Goal: Transaction & Acquisition: Purchase product/service

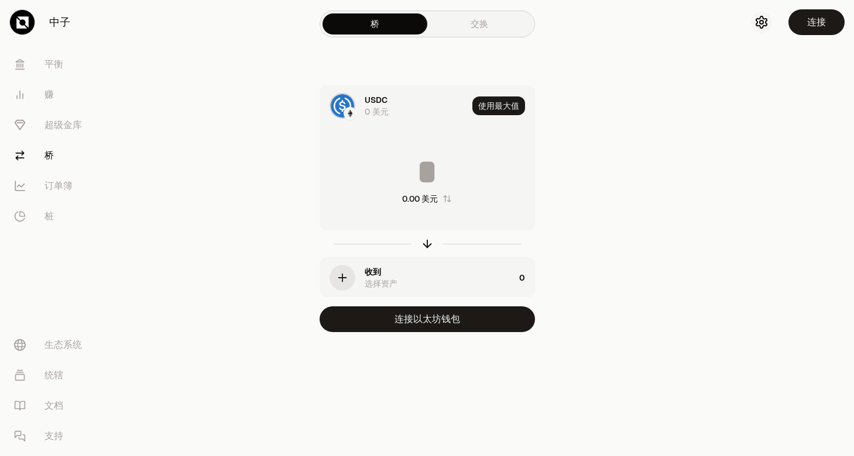
click at [766, 23] on icon "button" at bounding box center [761, 22] width 11 height 12
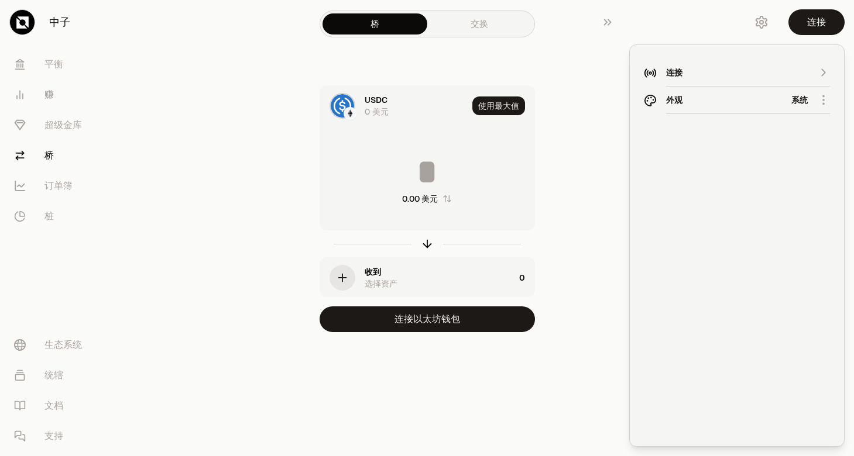
click at [718, 72] on div "连接" at bounding box center [737, 73] width 142 height 12
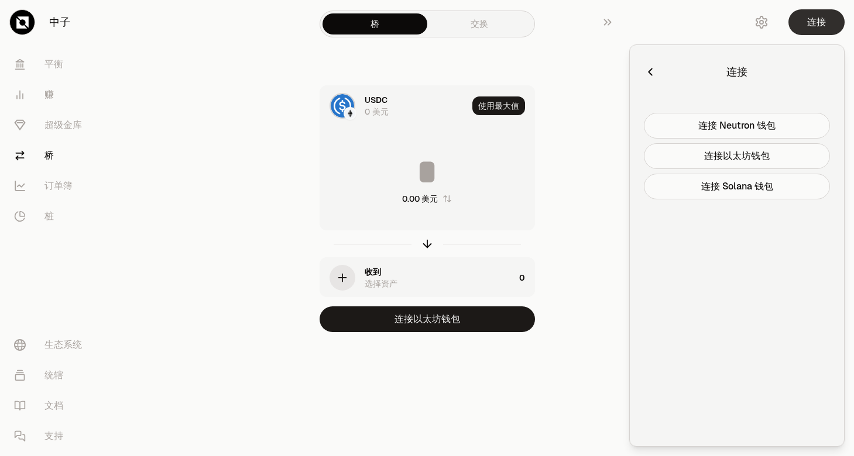
click at [826, 16] on button "连接" at bounding box center [816, 22] width 56 height 26
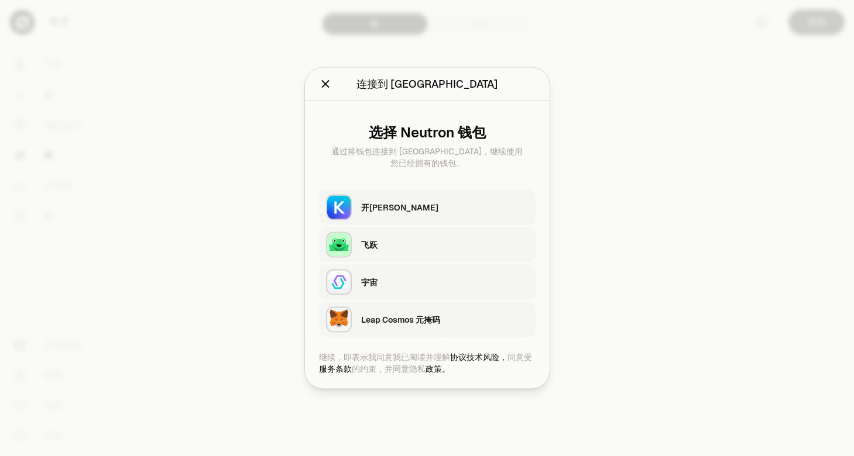
click at [418, 326] on div "Leap Cosmos 元掩码" at bounding box center [444, 320] width 167 height 18
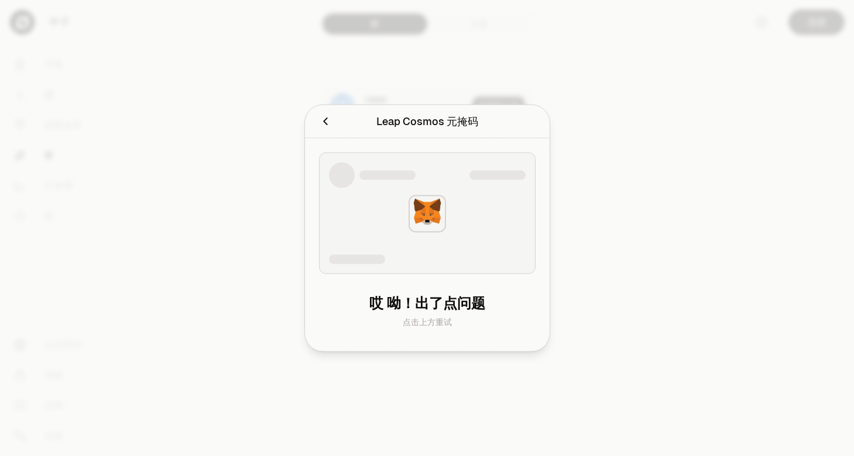
click at [424, 222] on img at bounding box center [426, 213] width 37 height 37
click at [325, 125] on icon "取消" at bounding box center [325, 121] width 13 height 13
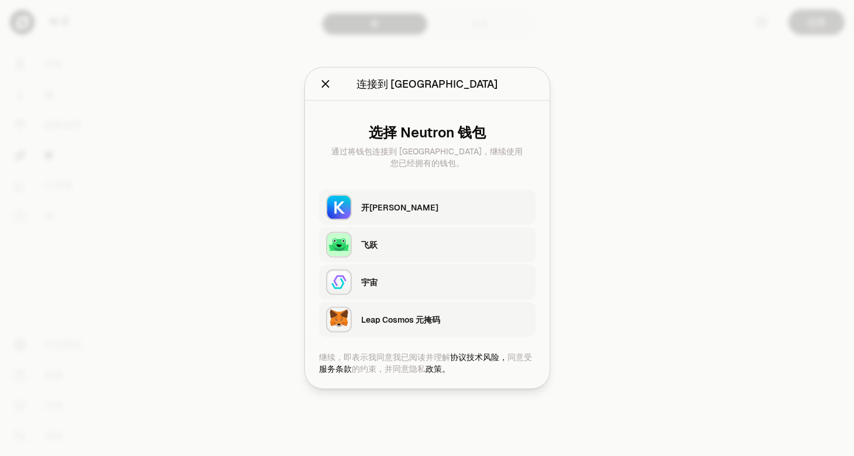
click at [393, 209] on div "开普尔" at bounding box center [444, 208] width 167 height 12
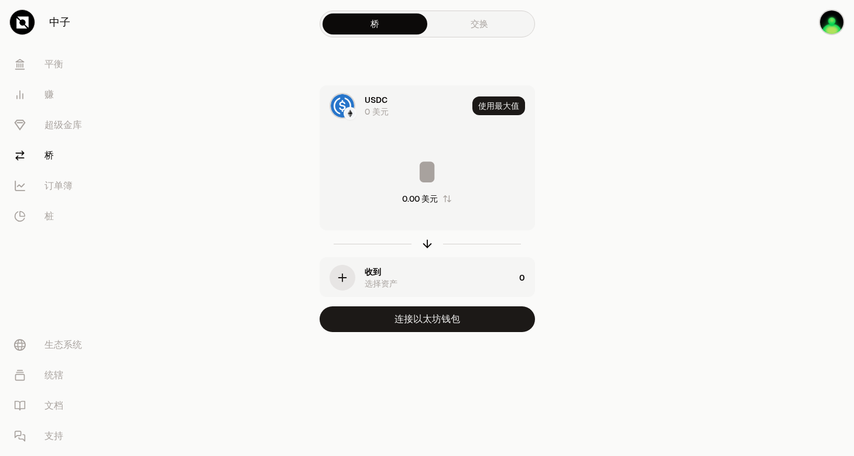
click at [499, 96] on div "使用最大值" at bounding box center [503, 106] width 62 height 40
click at [490, 106] on button "使用最大值" at bounding box center [498, 106] width 53 height 19
type input "*"
click at [467, 22] on link "交换" at bounding box center [479, 23] width 105 height 21
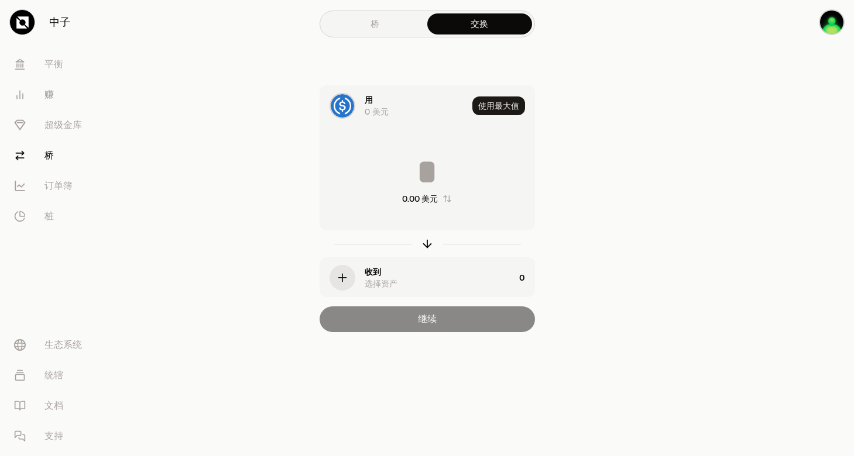
click at [362, 13] on link "桥" at bounding box center [374, 23] width 105 height 21
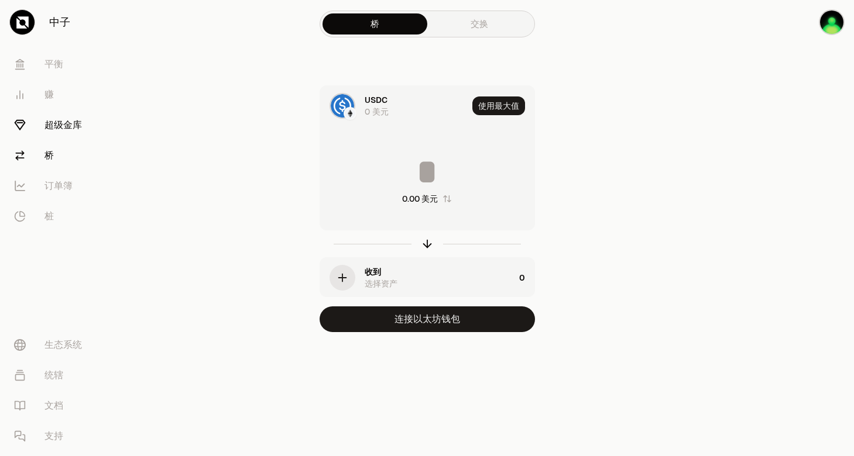
click at [61, 128] on font "超级金库" at bounding box center [62, 125] width 37 height 14
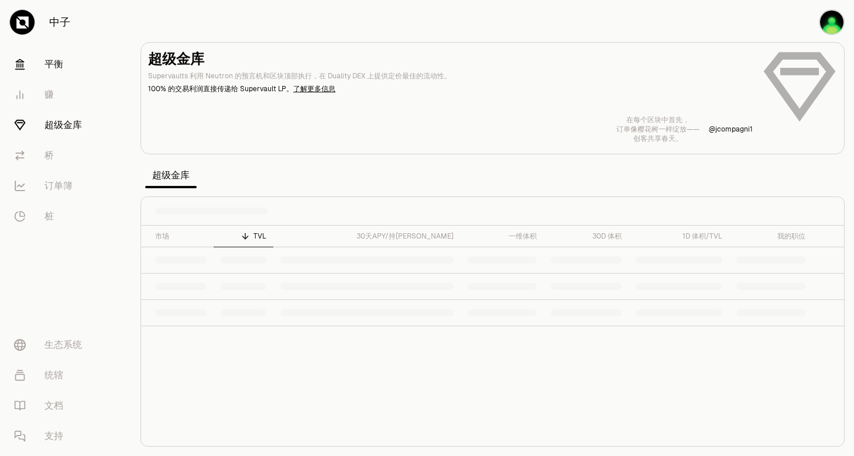
click at [59, 63] on font "平衡" at bounding box center [53, 64] width 19 height 14
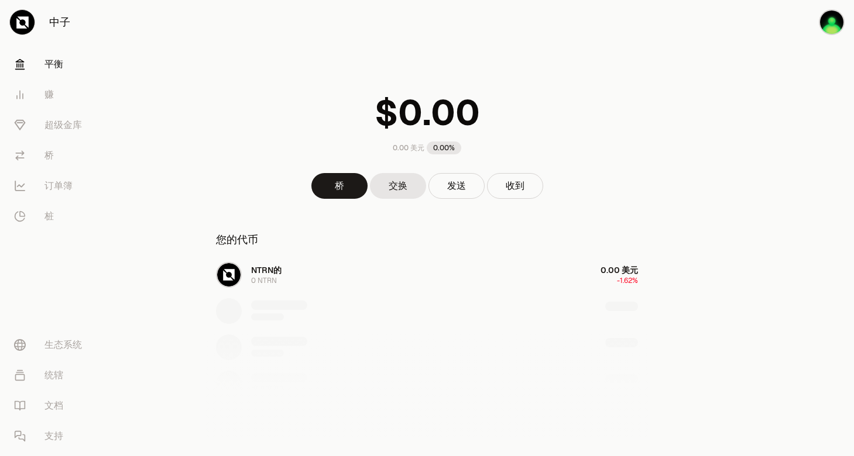
click at [243, 280] on div "NTRN的 0 NTRN 0.00 美元 -1.62%" at bounding box center [427, 347] width 450 height 180
click at [622, 269] on div "NTRN的 0 NTRN 0.00 美元 -1.45%" at bounding box center [427, 347] width 450 height 180
drag, startPoint x: 621, startPoint y: 272, endPoint x: 614, endPoint y: 280, distance: 10.4
click at [618, 275] on div "NTRN的 0 NTRN 0.00 美元 -1.45%" at bounding box center [427, 347] width 450 height 180
drag, startPoint x: 614, startPoint y: 280, endPoint x: 338, endPoint y: 287, distance: 275.7
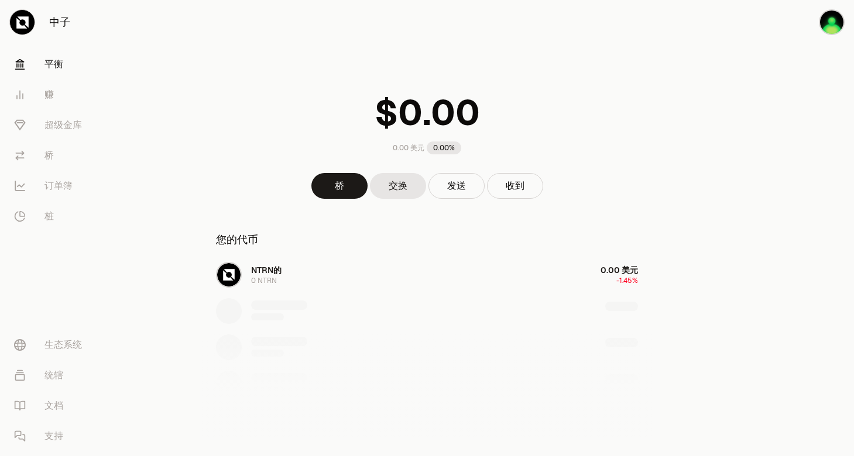
click at [612, 281] on div "NTRN的 0 NTRN 0.00 美元 -1.45%" at bounding box center [427, 347] width 450 height 180
click at [267, 280] on div "NTRN的 0 NTRN 0.00 美元 -1.45%" at bounding box center [427, 347] width 450 height 180
click at [234, 284] on div "NTRN的 0 NTRN 0.00 美元 -1.45%" at bounding box center [427, 347] width 450 height 180
click at [270, 286] on div "NTRN的 0 NTRN 0.00 美元 -1.45%" at bounding box center [427, 347] width 450 height 180
click at [274, 286] on div "NTRN的 0 NTRN 0.00 美元 -1.45%" at bounding box center [427, 347] width 450 height 180
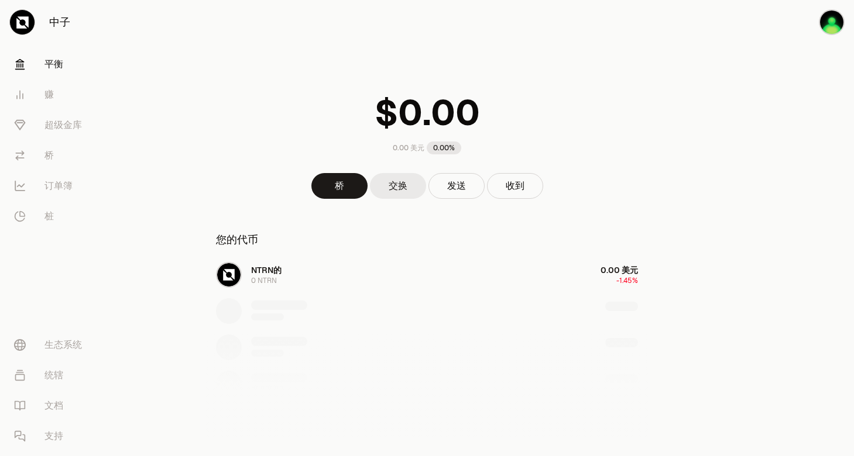
click at [405, 190] on link "交换" at bounding box center [398, 186] width 56 height 26
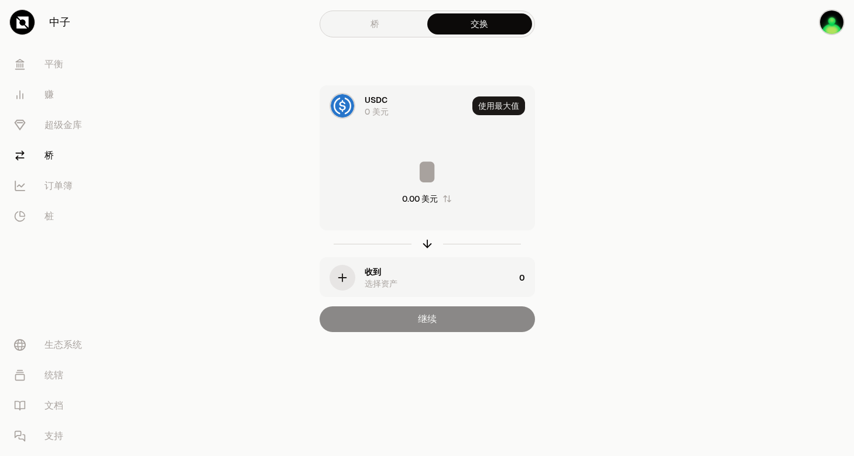
click at [442, 182] on input at bounding box center [427, 171] width 214 height 35
type input "*"
click at [827, 24] on img "button" at bounding box center [831, 22] width 26 height 26
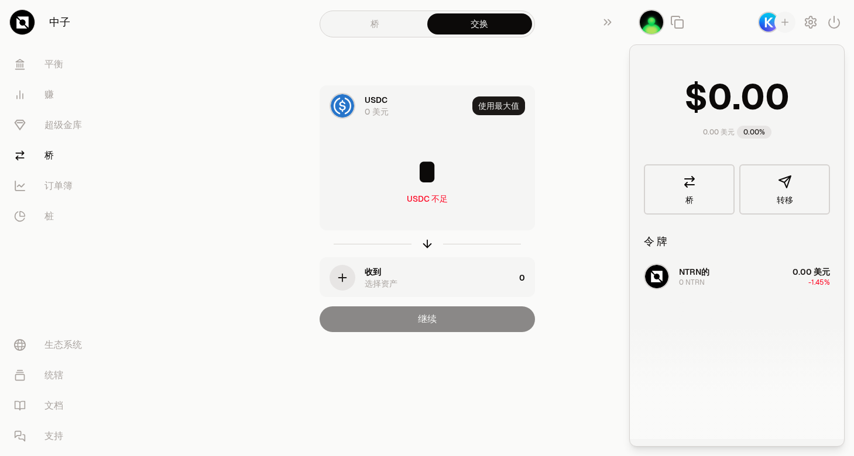
click at [703, 278] on div "NTRN的 0 NTRN 0.00 美元 -1.45%" at bounding box center [737, 349] width 214 height 180
click at [766, 280] on div "NTRN的 0 NTRN 0.00 美元 -1.45%" at bounding box center [737, 349] width 214 height 180
drag, startPoint x: 765, startPoint y: 277, endPoint x: 717, endPoint y: 276, distance: 47.4
click at [719, 281] on div "NTRN的 0 NTRN 0.00 美元 -1.45%" at bounding box center [737, 349] width 214 height 180
click at [786, 196] on span "转移" at bounding box center [784, 200] width 16 height 8
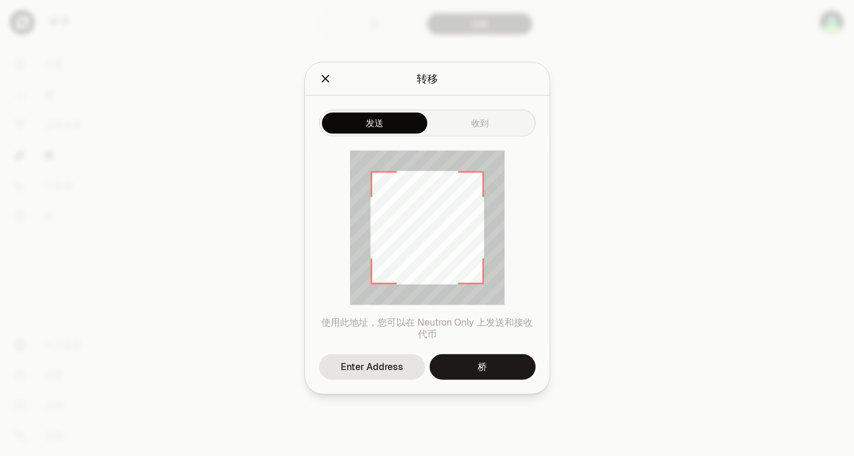
click at [389, 113] on button "发送" at bounding box center [374, 123] width 105 height 21
click at [478, 123] on div "发送 收到" at bounding box center [427, 123] width 216 height 27
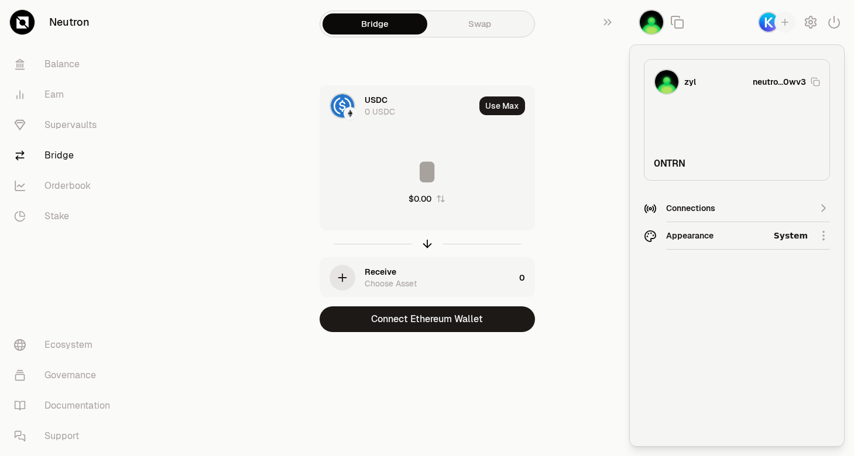
click at [685, 213] on div "Connections" at bounding box center [737, 208] width 142 height 12
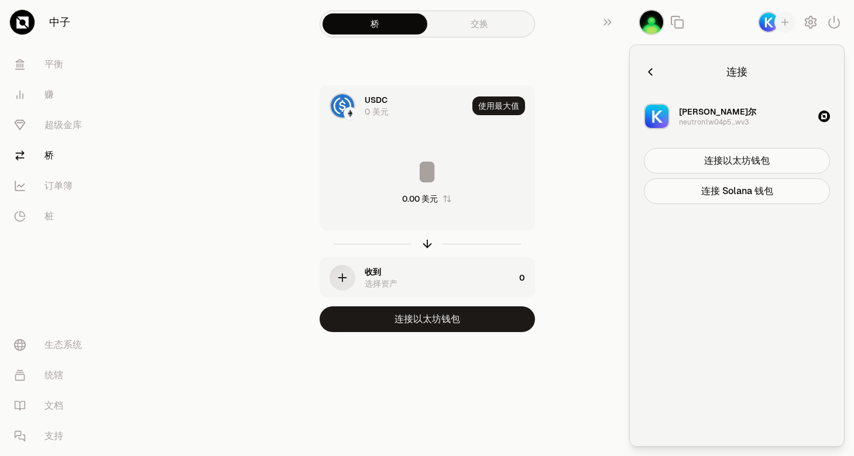
click at [654, 67] on icon "button" at bounding box center [650, 72] width 13 height 13
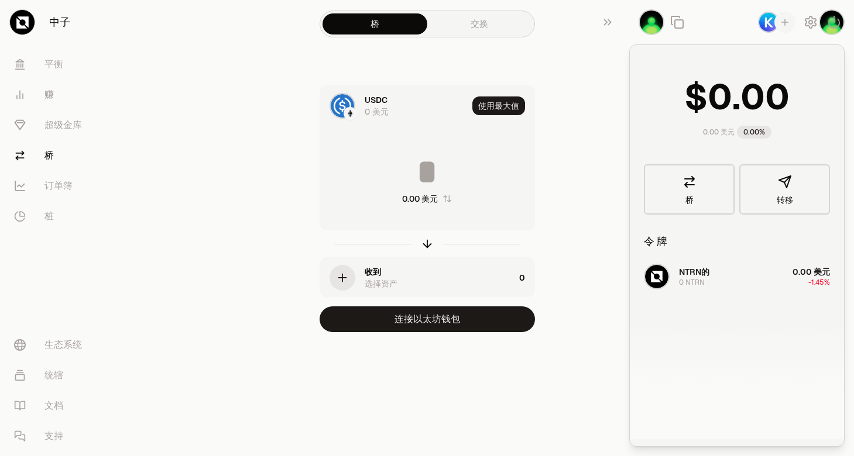
click at [592, 150] on div "USDC 0 美元 使用最大值 0.00 美元 收到 选择资产 0 连接以太坊钱包" at bounding box center [427, 208] width 393 height 247
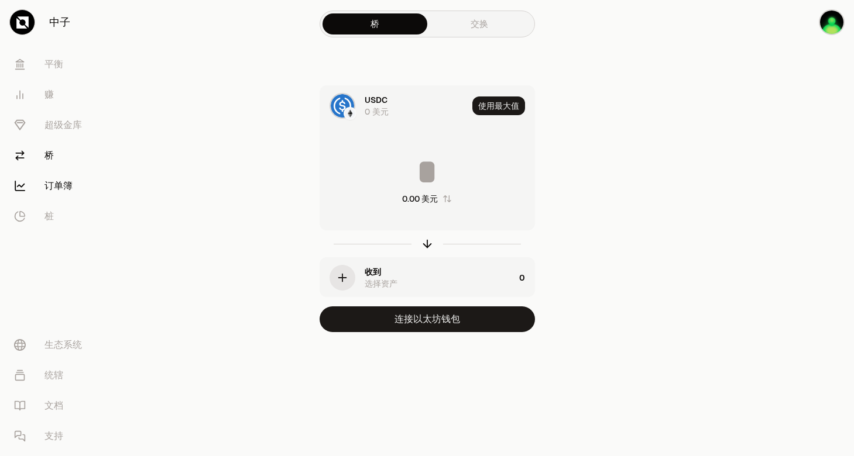
click at [61, 185] on font "订单簿" at bounding box center [58, 186] width 28 height 14
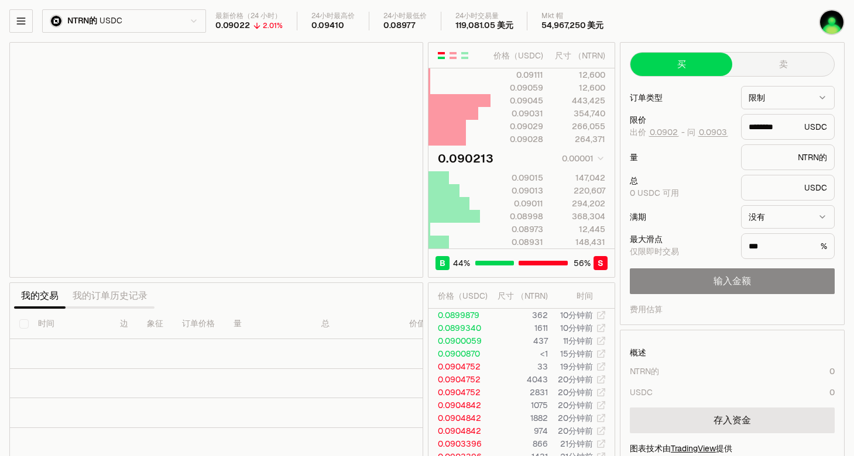
type input "********"
click at [762, 191] on input "text" at bounding box center [773, 188] width 51 height 12
type input "*"
type input "*******"
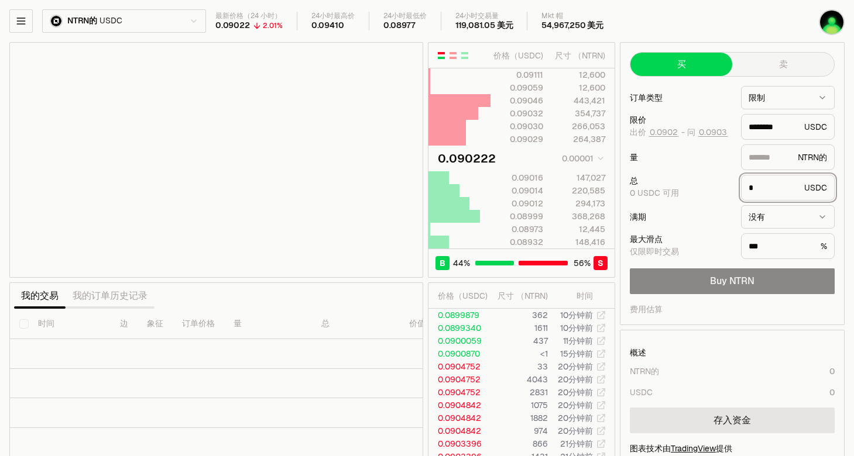
type input "********"
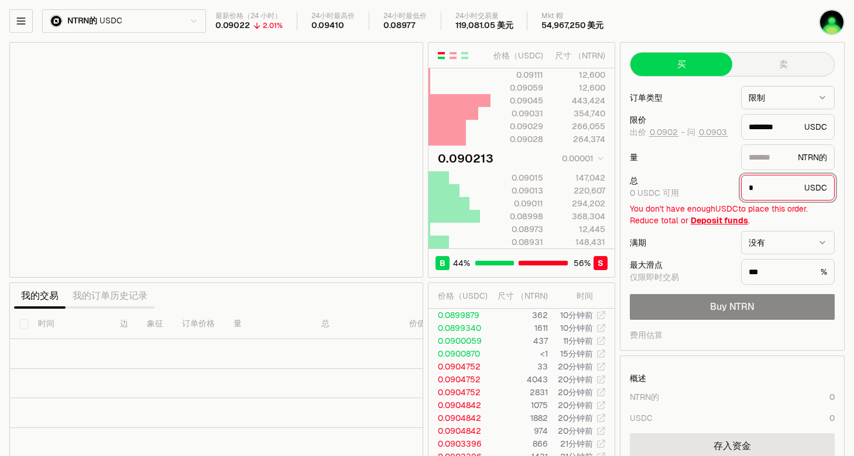
type input "*******"
type input "********"
type input "*******"
type input "*"
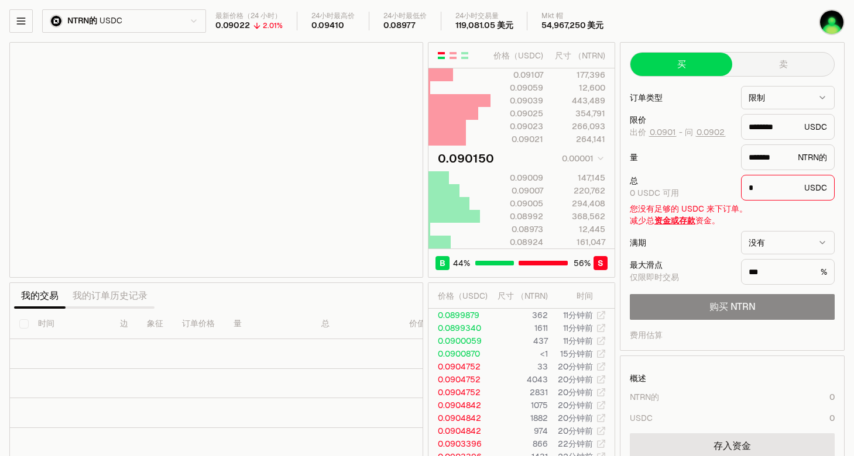
click at [194, 22] on html "中子 [PERSON_NAME] 赚 超级金库 桥 订单簿 桩 生态系统 统辖 文档 支持 NTRN的 USDC 最新价格（24 小时） 0.09022 2.…" at bounding box center [427, 267] width 854 height 535
type input "********"
type input "*******"
type input "********"
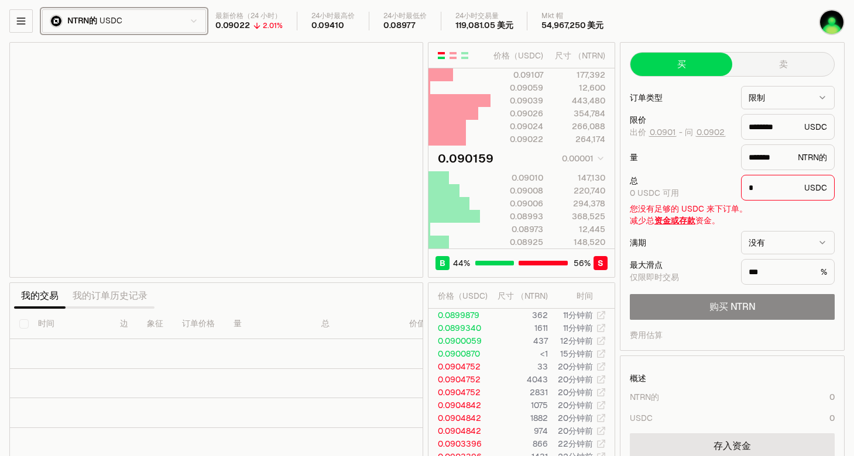
type input "*******"
type input "********"
type input "*******"
type input "********"
type input "*******"
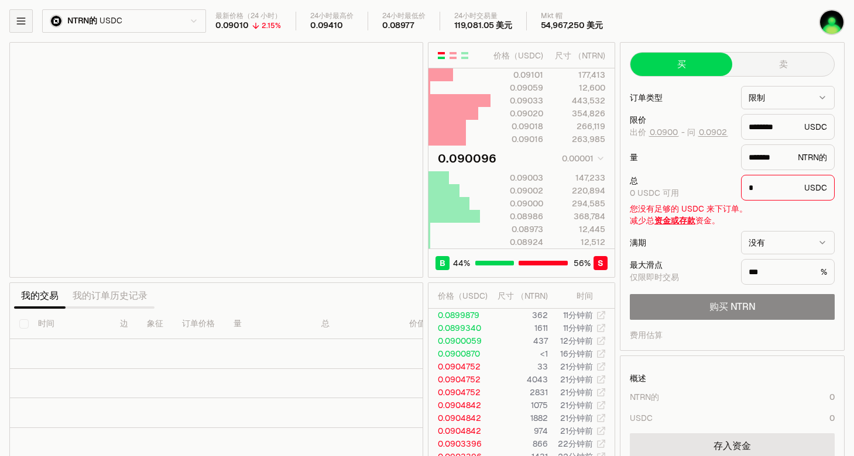
click at [22, 18] on icon "button" at bounding box center [21, 21] width 12 height 12
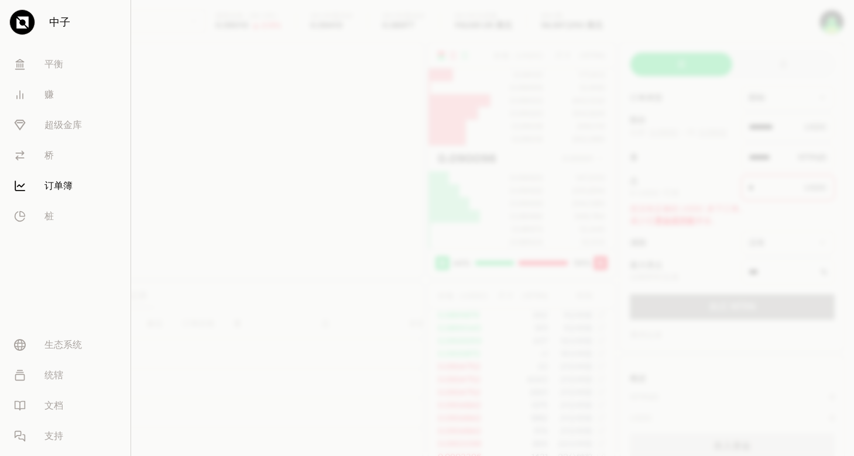
click at [262, 149] on div at bounding box center [427, 228] width 854 height 456
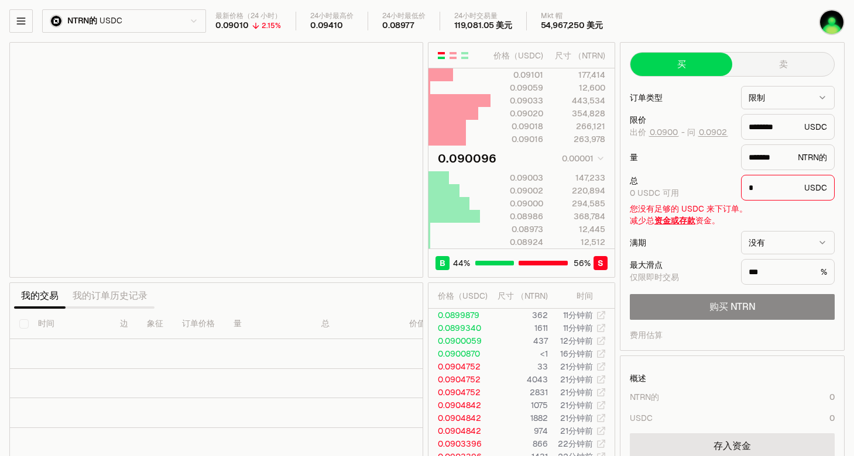
click at [175, 23] on html "中子 [PERSON_NAME] 赚 超级金库 桥 订单簿 桩 生态系统 统辖 文档 支持 NTRN的 USDC 最新价格（24 小时） 0.09010 2.…" at bounding box center [427, 267] width 854 height 535
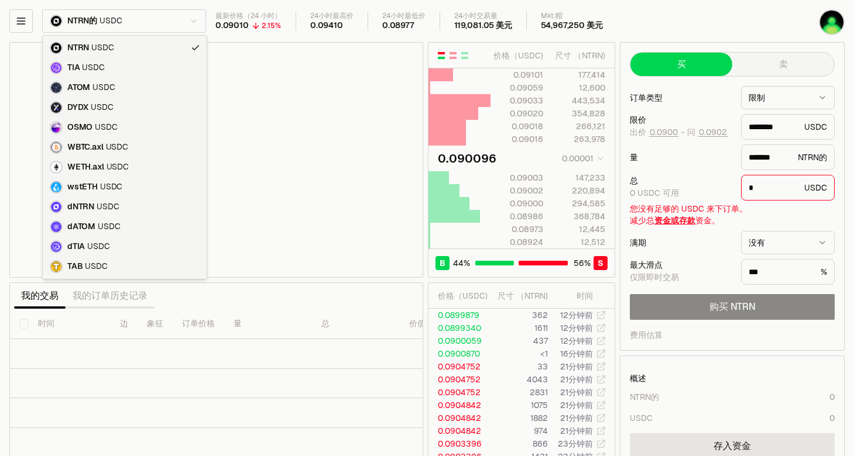
click at [200, 19] on html "中子 [PERSON_NAME] 赚 超级金库 桥 订单簿 桩 生态系统 统辖 文档 支持 NTRN的 USDC 最新价格（24 小时） 0.09010 2.…" at bounding box center [427, 267] width 854 height 535
click at [781, 377] on html "中子 [PERSON_NAME] 赚 超级金库 桥 订单簿 桩 生态系统 统辖 文档 支持 NTRN的 USDC 最新价格（24 小时） 0.09010 2.…" at bounding box center [427, 267] width 854 height 535
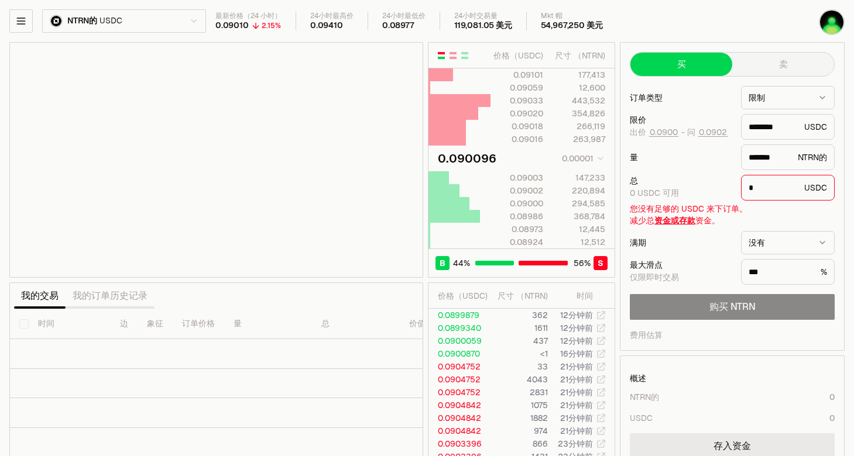
click at [752, 453] on link "存入资金" at bounding box center [732, 447] width 205 height 26
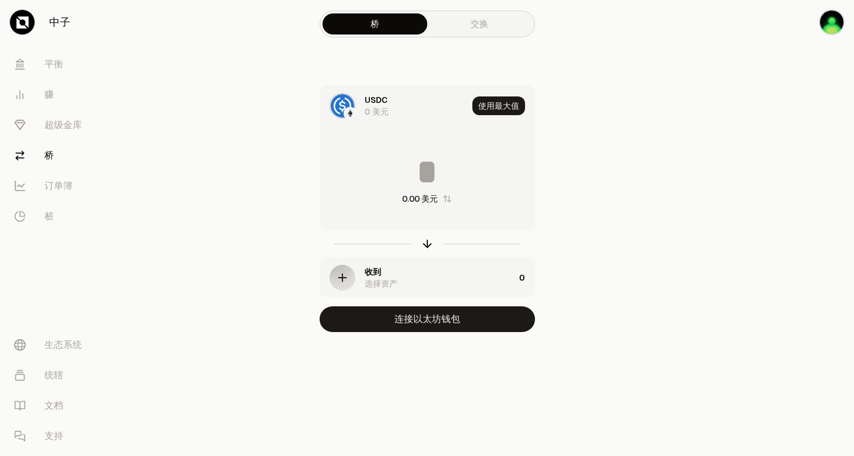
click at [360, 280] on div "收到 选择资产" at bounding box center [417, 278] width 194 height 40
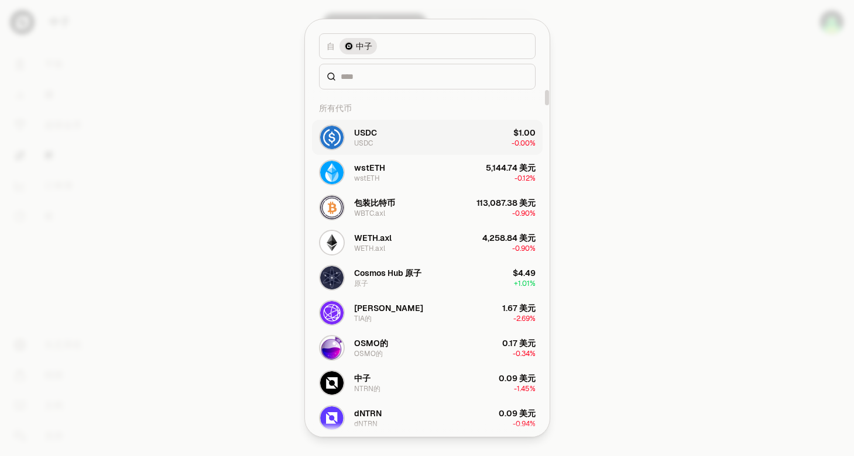
click at [425, 137] on button "USDC USDC $1.00 -0.00%" at bounding box center [427, 137] width 231 height 35
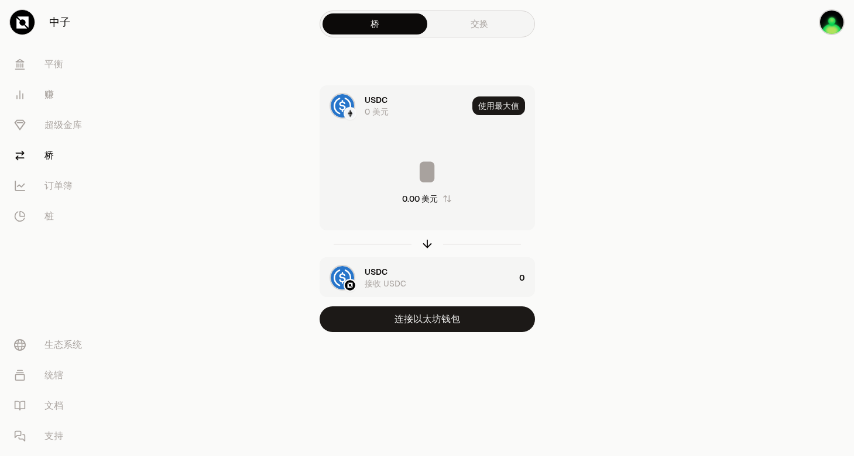
click at [426, 158] on input at bounding box center [427, 171] width 214 height 35
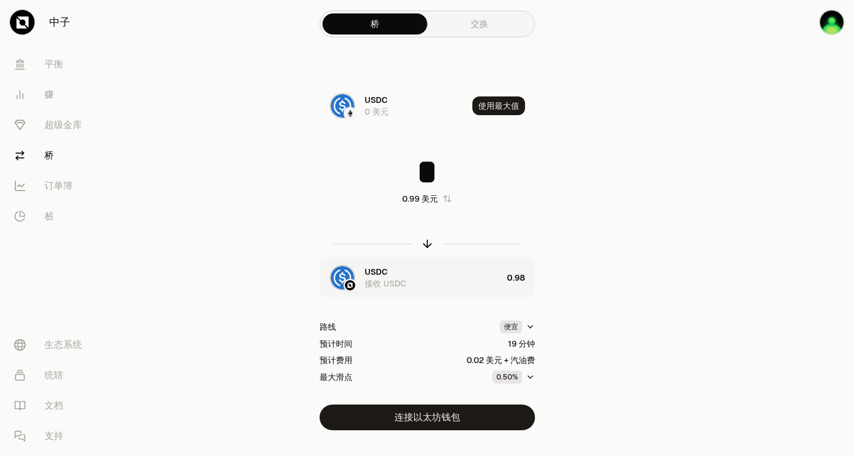
type input "*"
click at [471, 27] on link "交换" at bounding box center [479, 23] width 105 height 21
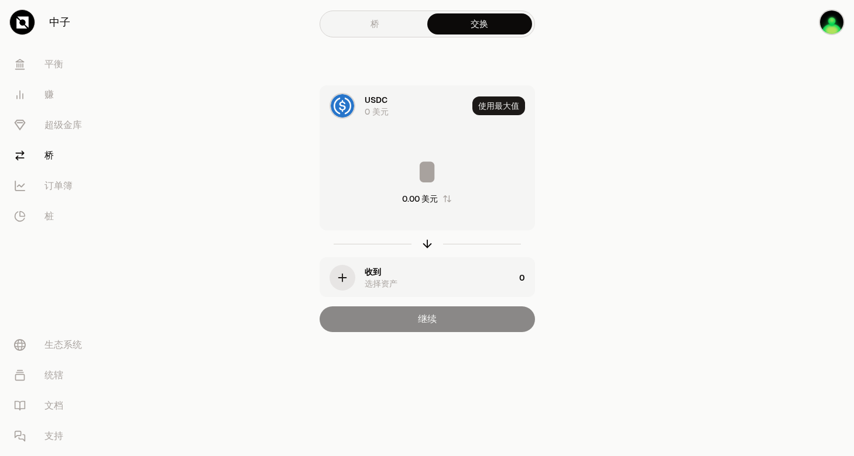
click at [411, 171] on input at bounding box center [427, 171] width 214 height 35
type input "*"
click at [382, 274] on div "收到 选择资产" at bounding box center [439, 277] width 150 height 23
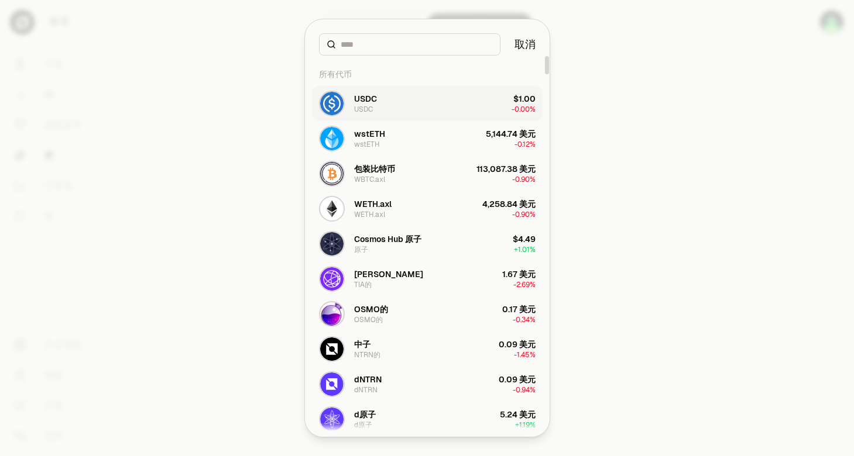
click at [380, 116] on button "USDC USDC $1.00 -0.00%" at bounding box center [427, 103] width 231 height 35
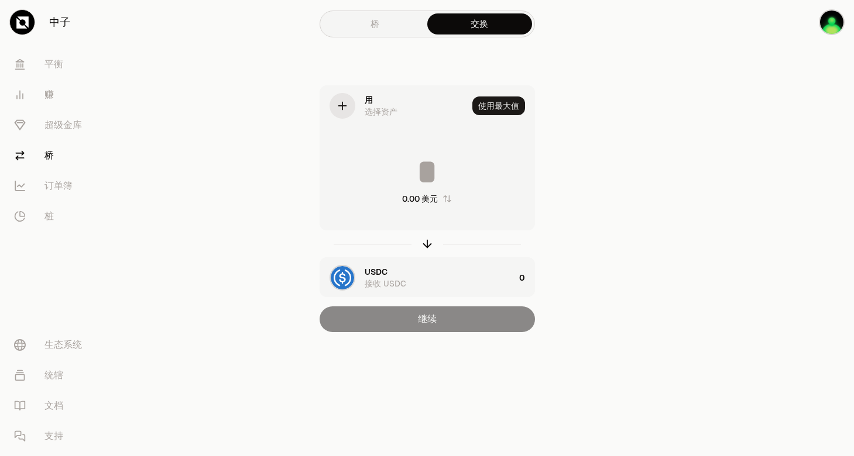
click at [624, 225] on div "桥 交换 用 选择资产 使用最大值 0.00 美元 USDC 接收 USDC 0 继续" at bounding box center [426, 189] width 421 height 379
click at [487, 108] on button "使用最大值" at bounding box center [498, 106] width 53 height 19
click at [53, 188] on font "订单簿" at bounding box center [58, 186] width 28 height 14
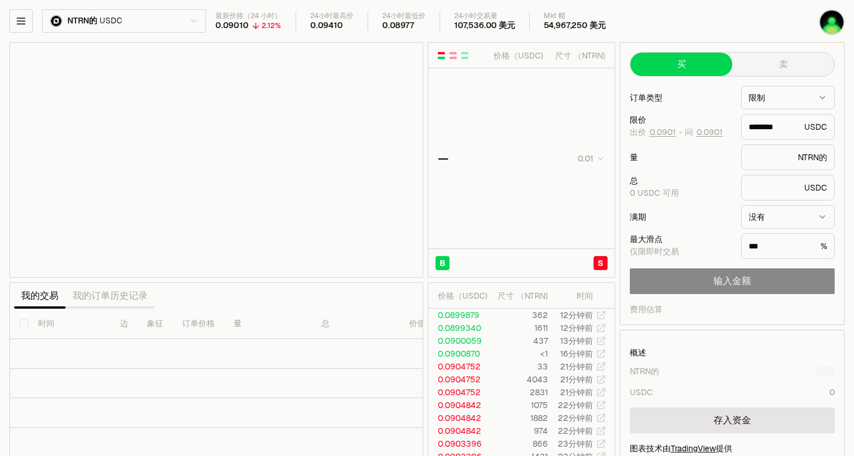
click at [253, 32] on div "最新价格（24 小时） 0.09010 2.12% 24小时最高价 0.09410 24小时最低价 0.08977 24小时交易量 107,536.00 美元…" at bounding box center [473, 24] width 517 height 25
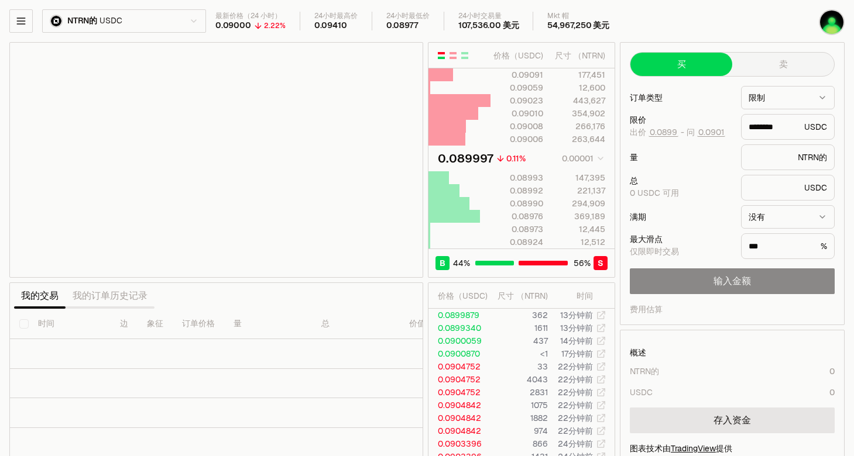
type input "********"
click at [28, 25] on button "button" at bounding box center [20, 20] width 23 height 23
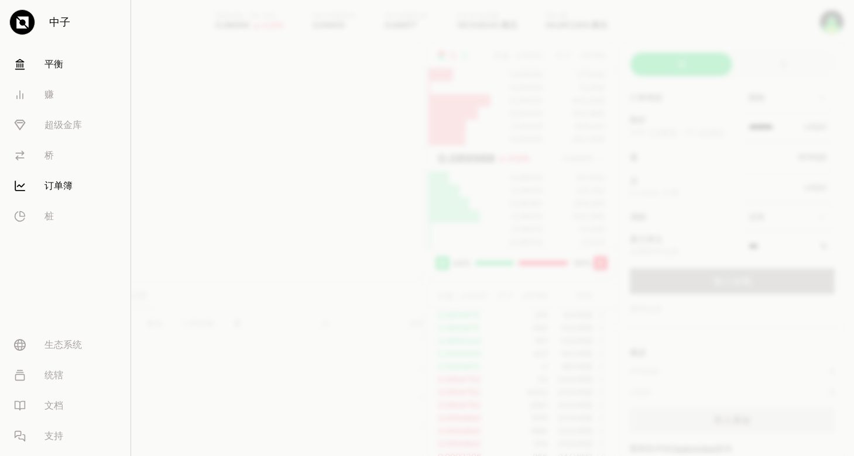
click at [63, 70] on link "平衡" at bounding box center [65, 64] width 121 height 30
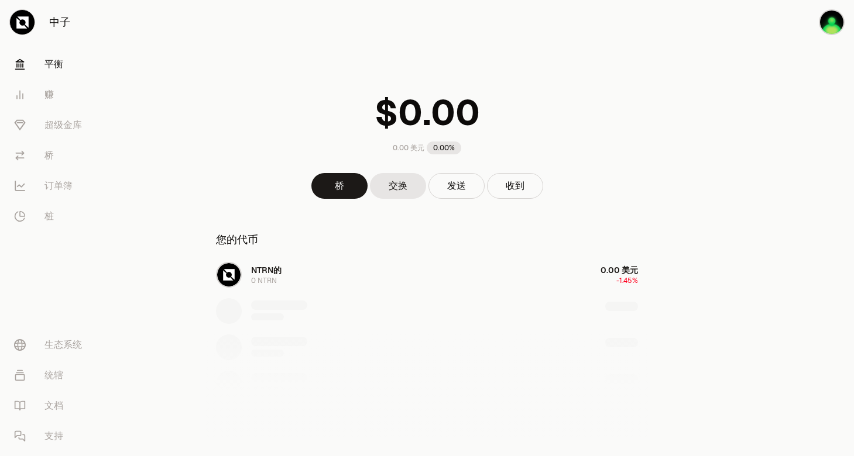
drag, startPoint x: 280, startPoint y: 270, endPoint x: 269, endPoint y: 274, distance: 11.7
click at [257, 274] on div "NTRN的 0 NTRN 0.00 美元 -1.45%" at bounding box center [427, 347] width 450 height 180
click at [453, 189] on button "发送" at bounding box center [456, 186] width 56 height 26
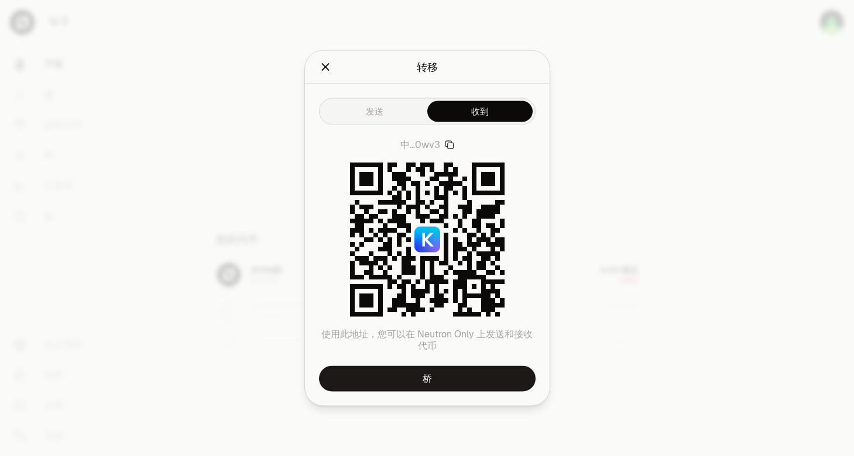
click at [487, 127] on div "发送 收到 中...0wv3 使用此地址，您可以在 Neutron Only 上发送和接收代币 桥" at bounding box center [427, 245] width 245 height 322
click at [326, 68] on icon "关闭" at bounding box center [325, 67] width 8 height 8
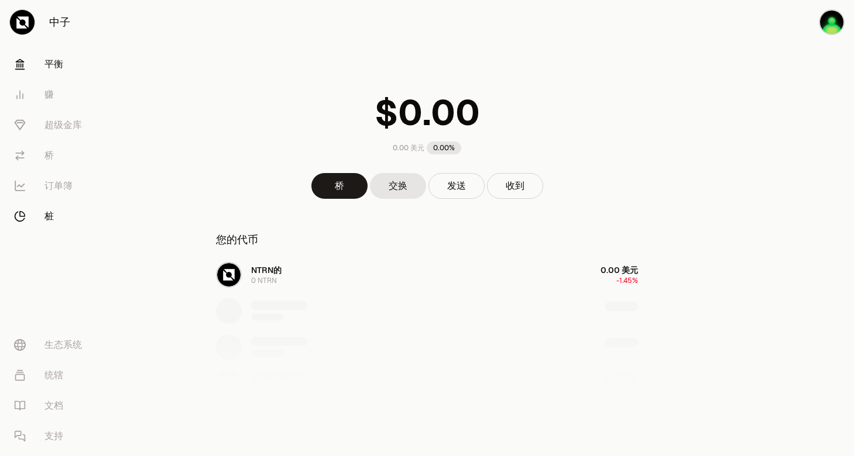
click at [55, 211] on link "桩" at bounding box center [66, 216] width 122 height 30
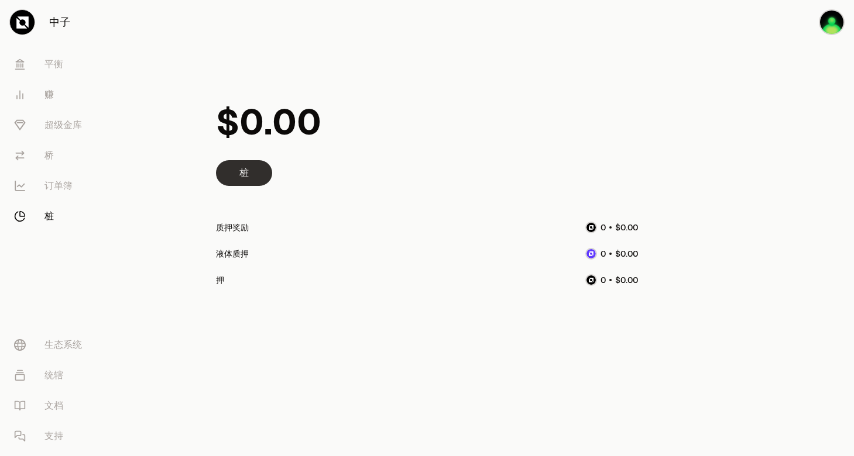
click at [247, 168] on link "桩" at bounding box center [244, 173] width 56 height 26
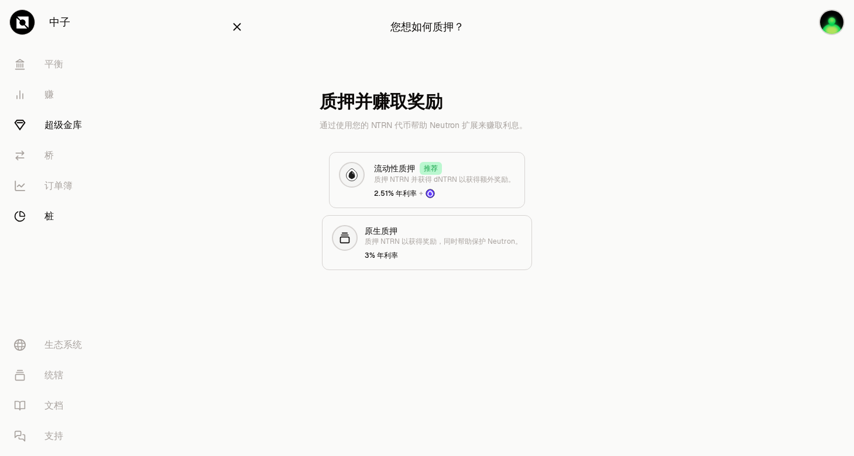
click at [60, 126] on font "超级金库" at bounding box center [62, 125] width 37 height 14
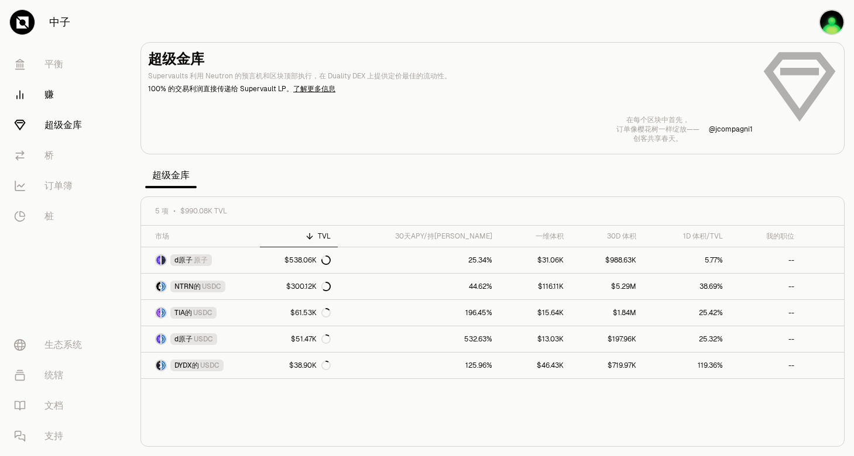
click at [53, 94] on font "赚" at bounding box center [48, 95] width 9 height 14
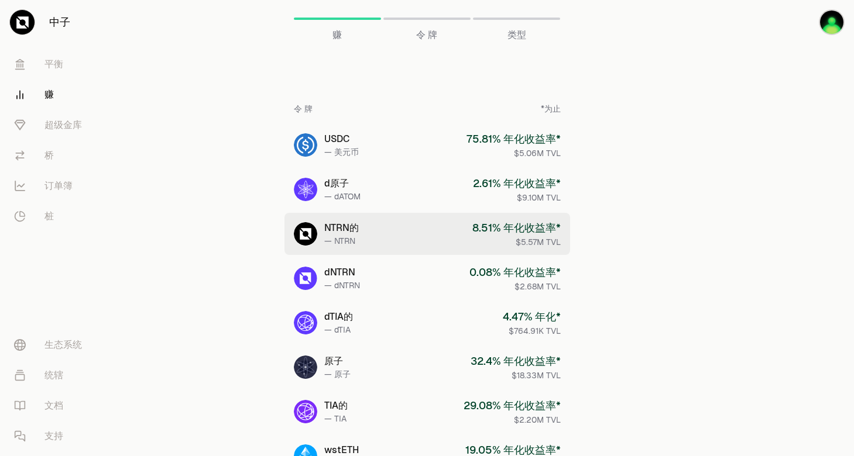
click at [450, 231] on link "NTRN的 — NTRN 8.51% 年化收益率* $5.57M TVL" at bounding box center [427, 234] width 286 height 42
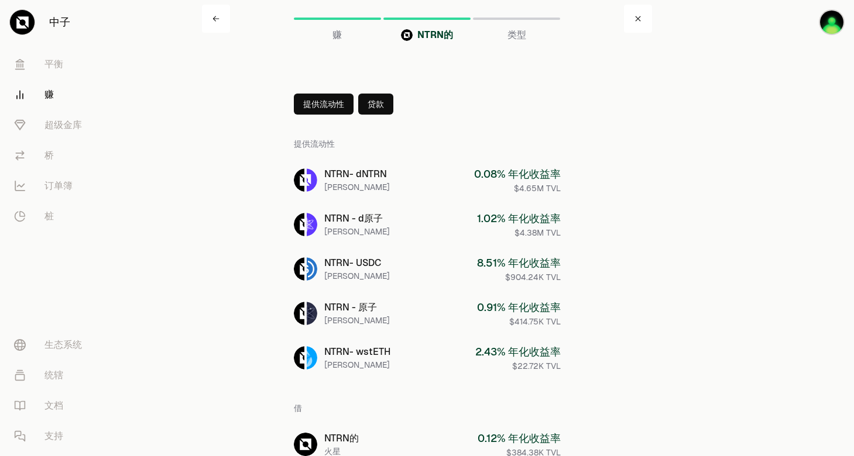
click at [373, 108] on button "贷款" at bounding box center [375, 104] width 35 height 21
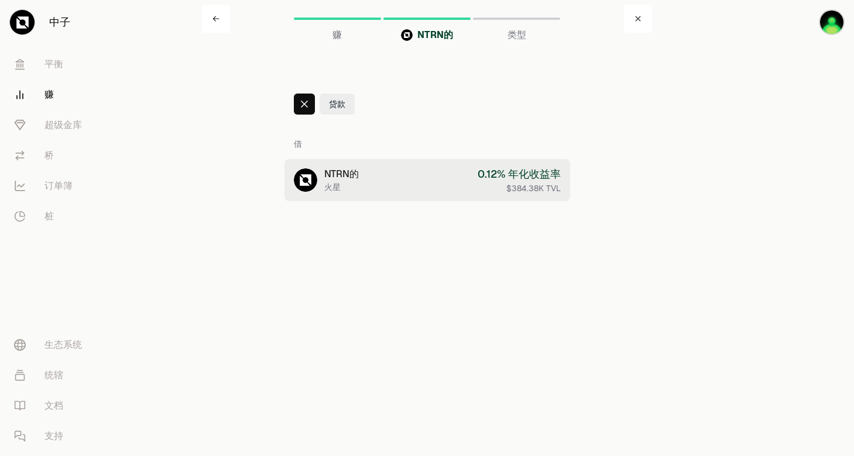
click at [522, 178] on div "0.12% 年化收益率" at bounding box center [518, 174] width 83 height 16
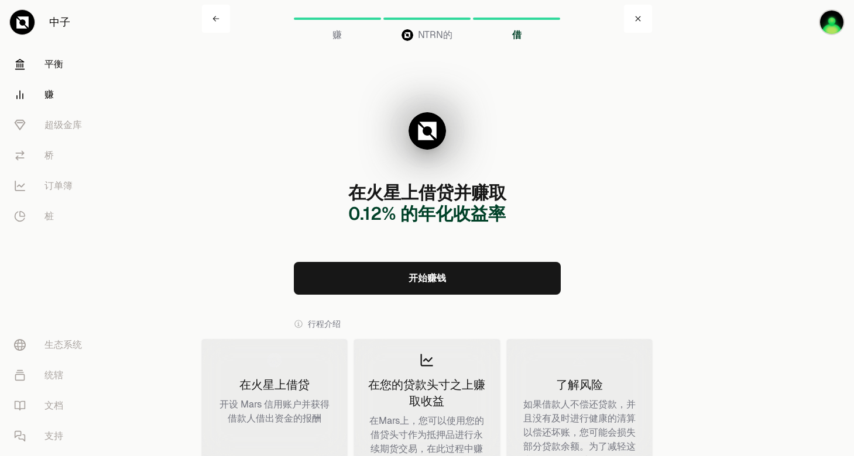
click at [47, 62] on font "平衡" at bounding box center [53, 64] width 19 height 14
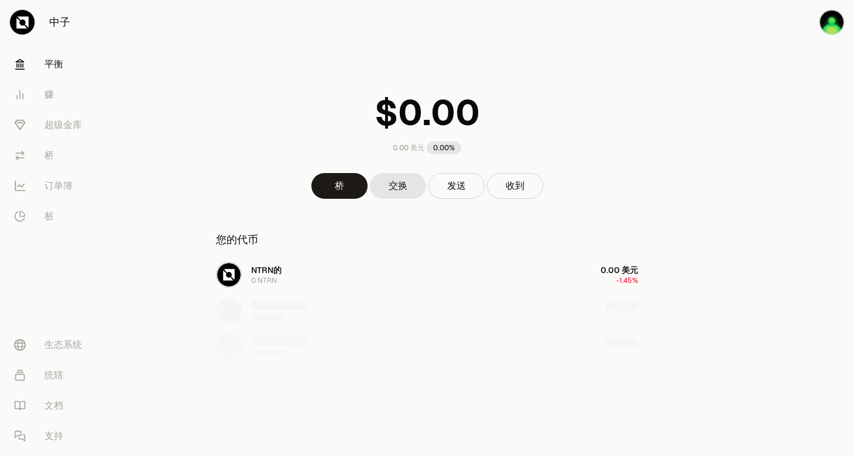
click at [298, 290] on div "NTRN的 0 NTRN 0.00 美元 -1.45%" at bounding box center [427, 347] width 450 height 180
click at [631, 278] on div "NTRN的 0 NTRN 0.00 美元 -1.45%" at bounding box center [427, 347] width 450 height 180
click at [627, 281] on div "NTRN的 0 NTRN 0.00 美元 -1.45%" at bounding box center [427, 347] width 450 height 180
click at [233, 267] on div "NTRN的 0 NTRN 0.00 美元 -1.45%" at bounding box center [427, 347] width 450 height 180
click at [42, 97] on link "赚" at bounding box center [66, 95] width 122 height 30
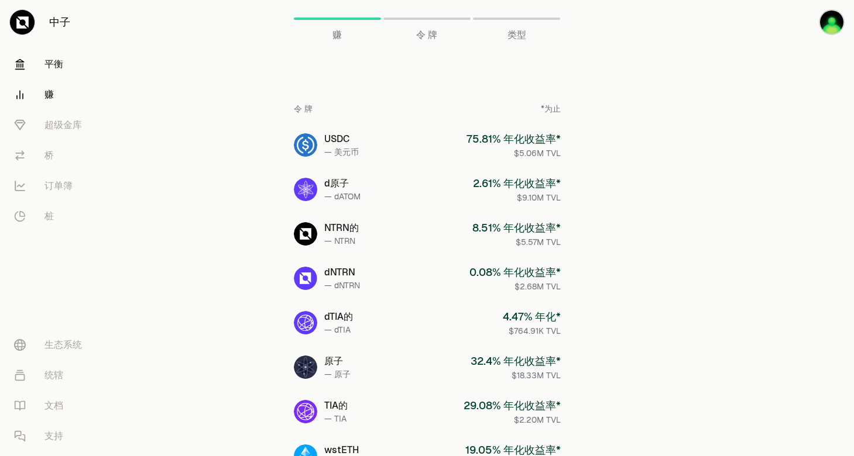
click at [49, 63] on font "平衡" at bounding box center [53, 64] width 19 height 14
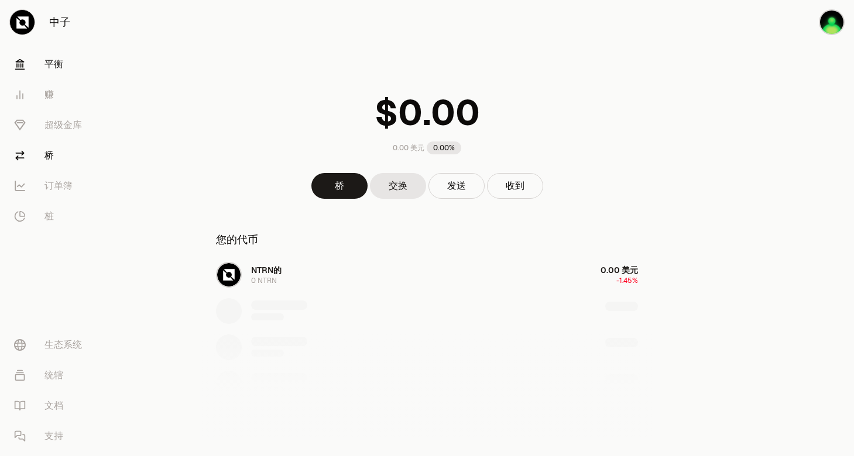
click at [57, 153] on link "桥" at bounding box center [66, 155] width 122 height 30
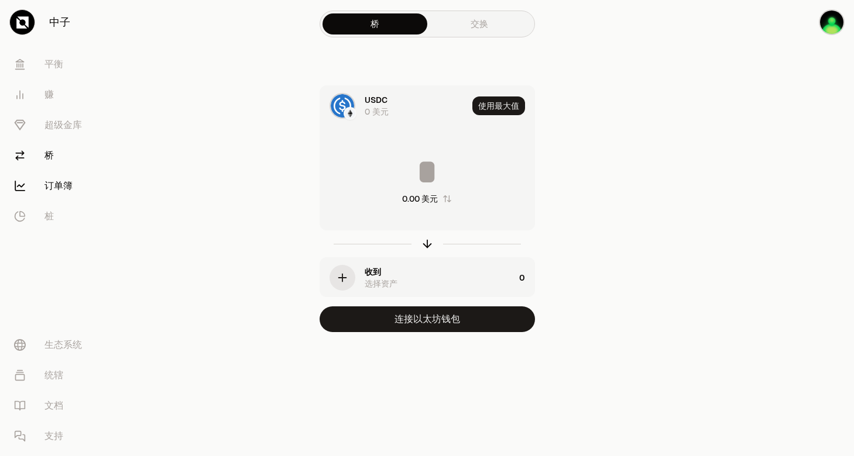
click at [65, 186] on font "订单簿" at bounding box center [58, 186] width 28 height 14
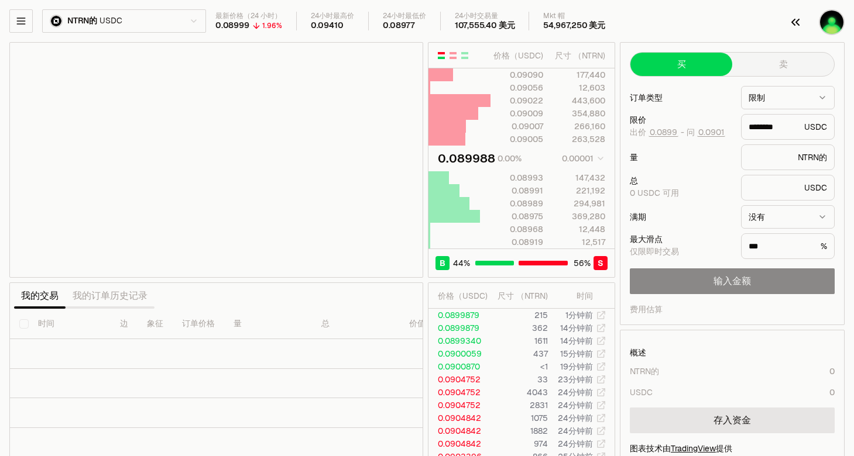
click at [828, 26] on img "button" at bounding box center [831, 22] width 26 height 26
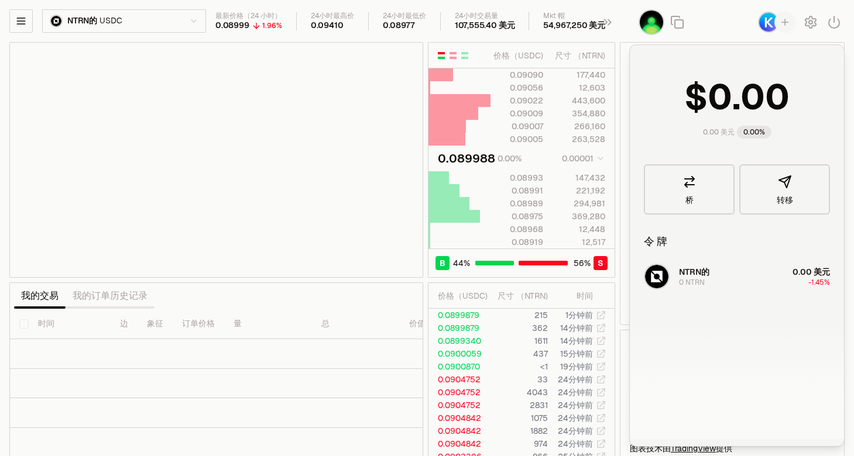
click at [763, 26] on img "button" at bounding box center [768, 22] width 21 height 21
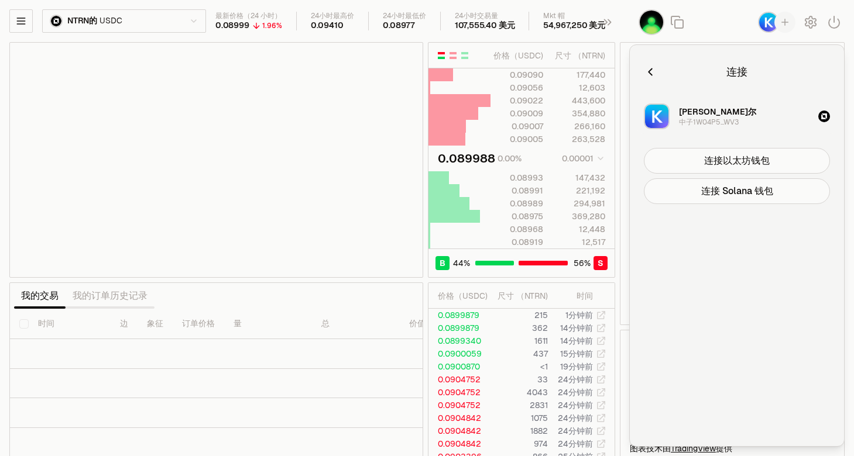
click at [824, 114] on icon "button" at bounding box center [824, 117] width 6 height 6
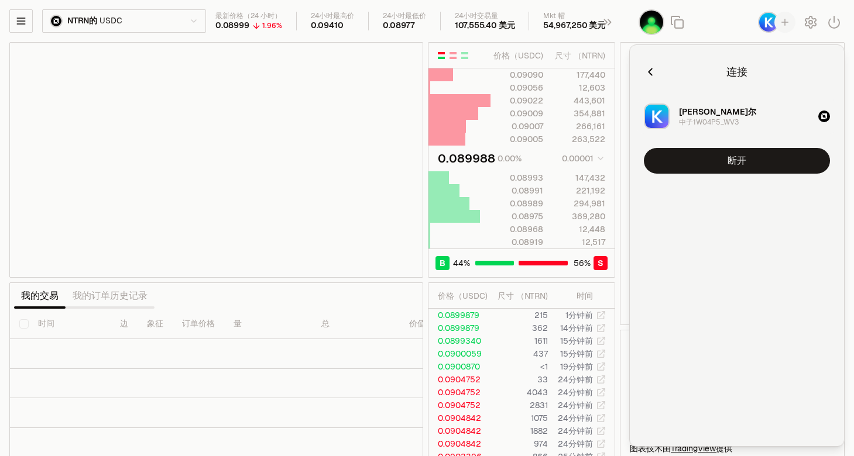
click at [655, 75] on icon "button" at bounding box center [650, 72] width 13 height 13
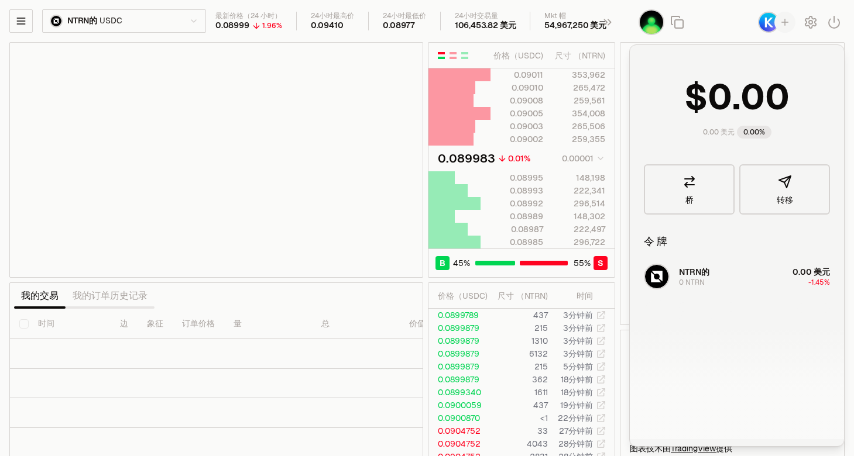
drag, startPoint x: 735, startPoint y: 33, endPoint x: 735, endPoint y: 26, distance: 6.4
click at [735, 33] on div at bounding box center [741, 22] width 225 height 44
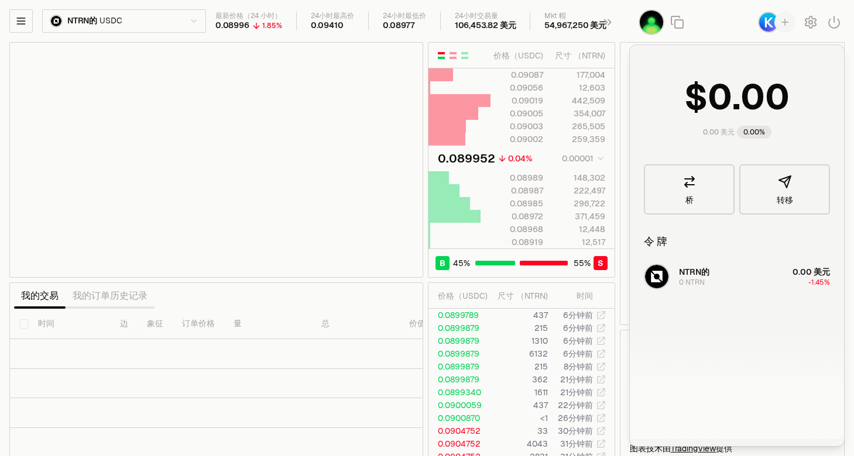
click at [762, 317] on div "NTRN的 0 NTRN 0.00 美元 -1.45%" at bounding box center [737, 349] width 214 height 180
type input "********"
click at [773, 190] on button "转移" at bounding box center [784, 189] width 91 height 50
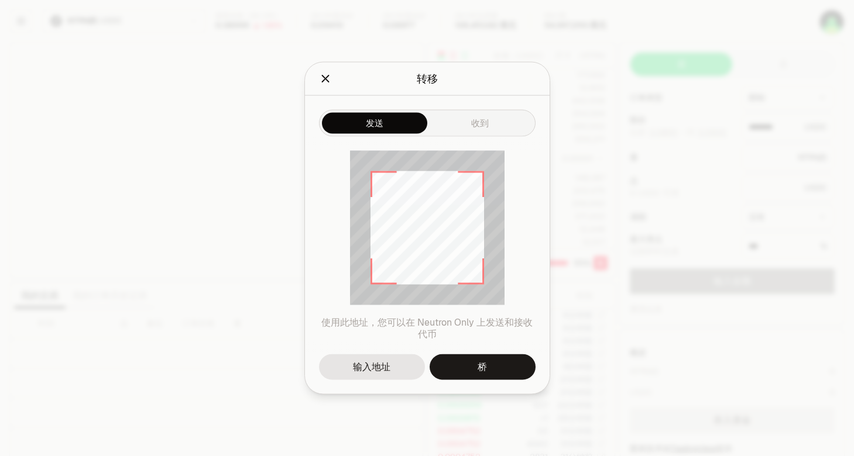
click at [381, 114] on button "发送" at bounding box center [374, 123] width 105 height 21
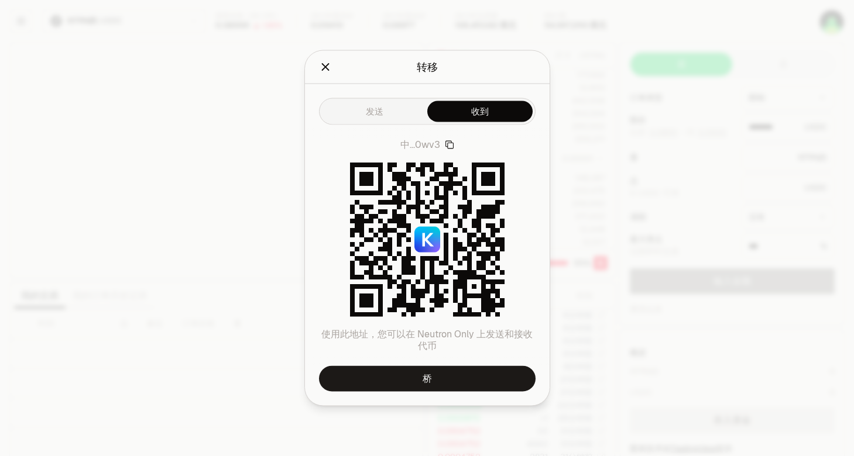
click at [470, 125] on div "发送 收到" at bounding box center [427, 111] width 216 height 27
click at [325, 72] on icon "关闭" at bounding box center [325, 67] width 13 height 13
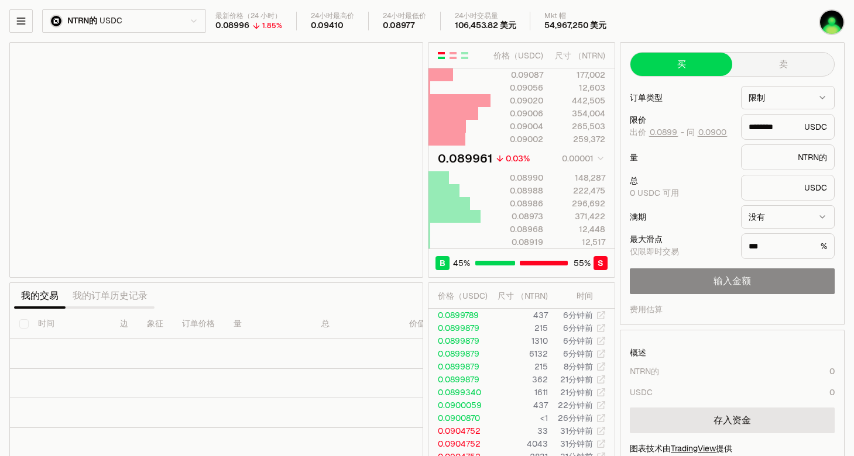
click at [687, 70] on button "买" at bounding box center [681, 64] width 102 height 23
click at [743, 417] on link "存入资金" at bounding box center [732, 421] width 205 height 26
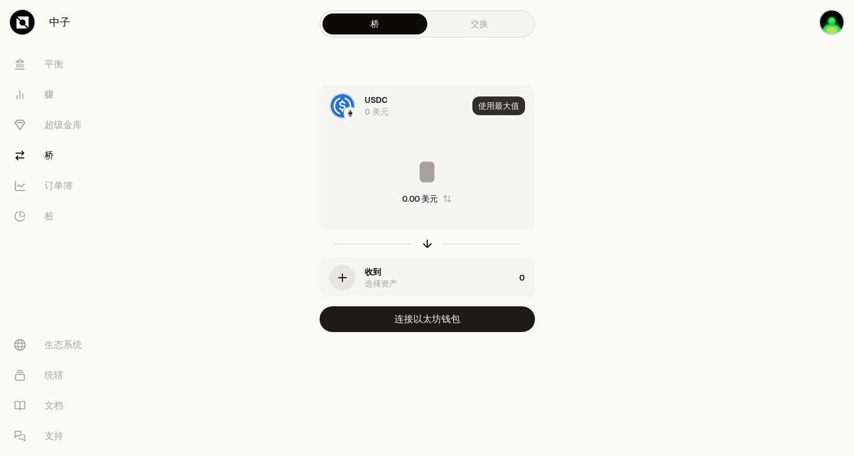
click at [502, 104] on button "使用最大值" at bounding box center [498, 106] width 53 height 19
type input "*"
click at [553, 239] on div "USDC 0 美元 使用最大值 * 0.00 美元 收到 选择资产 0 连接以太坊钱包" at bounding box center [427, 208] width 393 height 247
click at [682, 183] on main "桥 交换 USDC 0 美元 使用最大值 * 0.00 美元 收到 选择资产 0 连接以太坊钱包" at bounding box center [492, 189] width 723 height 379
click at [501, 27] on link "交换" at bounding box center [479, 23] width 105 height 21
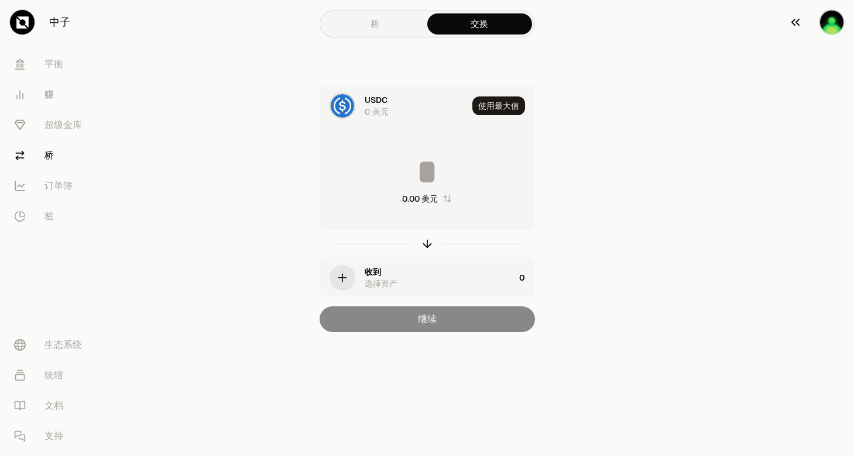
click at [825, 25] on img "button" at bounding box center [831, 22] width 26 height 26
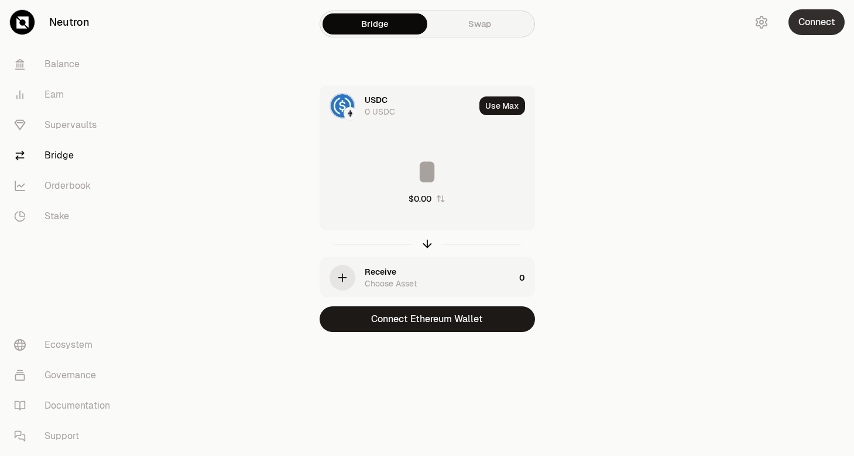
click at [821, 16] on button "Connect" at bounding box center [816, 22] width 56 height 26
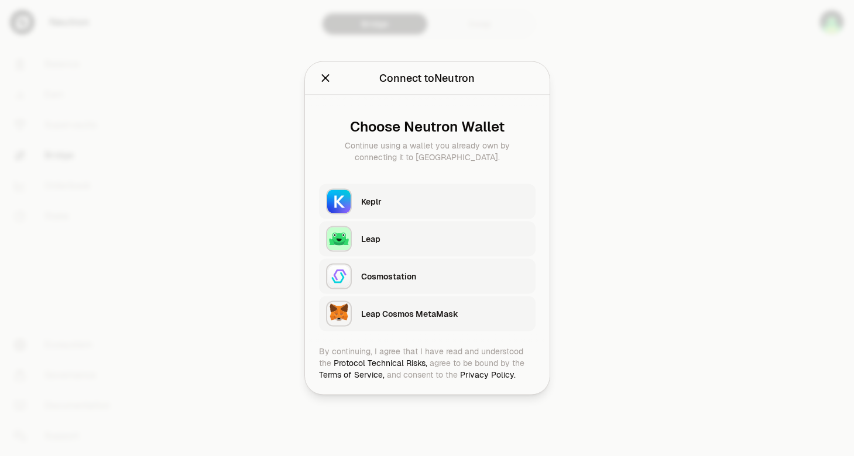
click at [366, 202] on div "Keplr" at bounding box center [444, 202] width 167 height 18
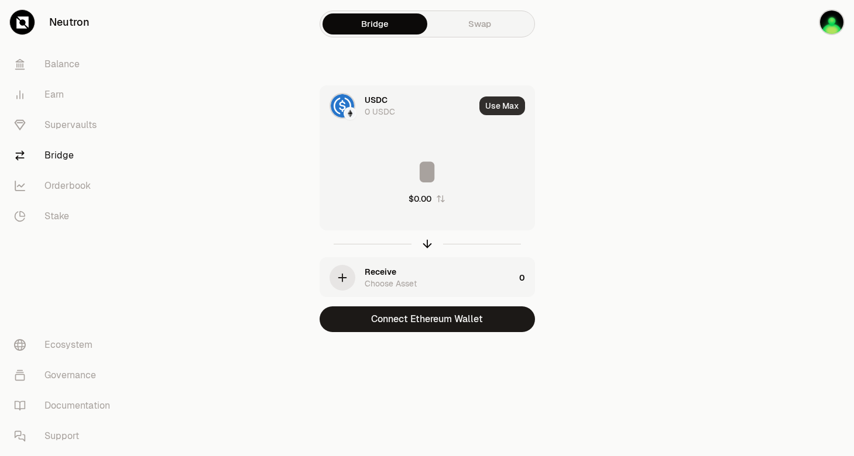
click at [503, 100] on button "Use Max" at bounding box center [502, 106] width 46 height 19
type input "*"
click at [422, 245] on icon "button" at bounding box center [427, 244] width 13 height 13
click at [348, 104] on icon at bounding box center [342, 105] width 13 height 13
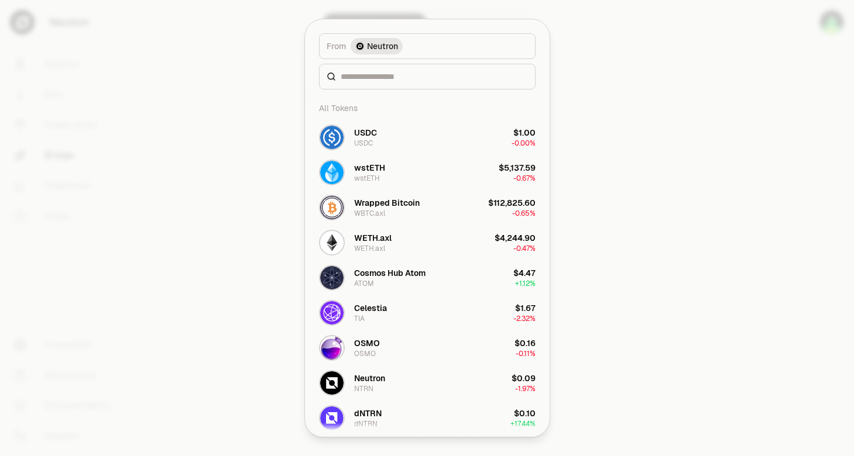
click at [380, 81] on div "From Neutron" at bounding box center [427, 54] width 245 height 70
click at [384, 45] on span "Neutron" at bounding box center [382, 46] width 31 height 12
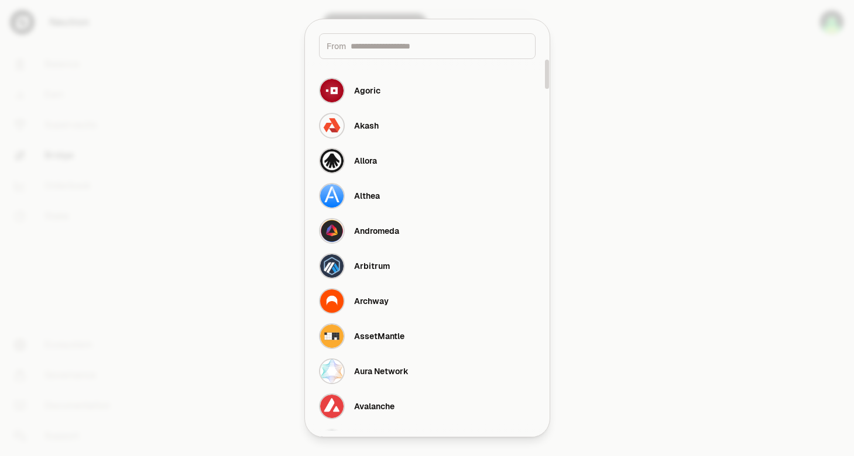
click at [642, 153] on div at bounding box center [427, 228] width 854 height 456
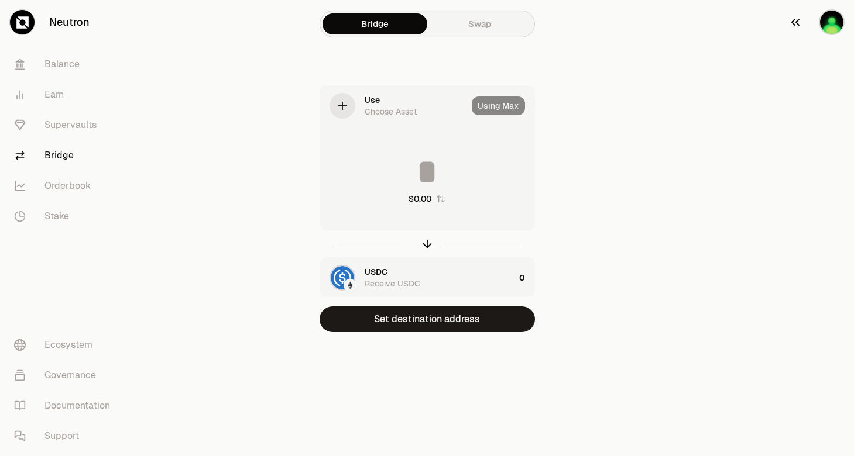
click at [825, 23] on img "button" at bounding box center [831, 22] width 26 height 26
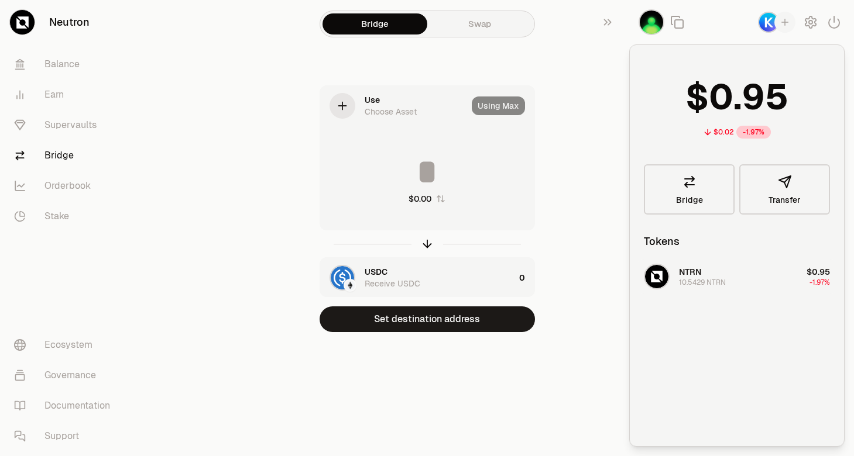
click at [701, 273] on span "NTRN" at bounding box center [690, 272] width 22 height 11
click at [652, 278] on img "button" at bounding box center [656, 276] width 23 height 23
click at [670, 278] on div "NTRN 10.5429 NTRN" at bounding box center [685, 277] width 82 height 26
drag, startPoint x: 683, startPoint y: 277, endPoint x: 706, endPoint y: 277, distance: 22.8
click at [689, 277] on span "NTRN" at bounding box center [690, 272] width 22 height 11
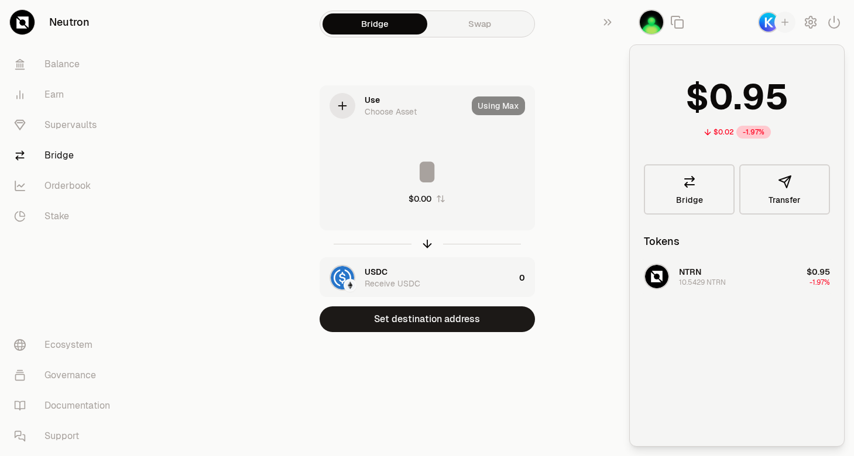
click at [706, 277] on div "NTRN 10.5429 NTRN" at bounding box center [702, 276] width 47 height 21
click at [736, 278] on button "NTRN 10.5429 NTRN $0.95 -1.97%" at bounding box center [737, 276] width 200 height 35
click at [703, 281] on div "10.5429 NTRN" at bounding box center [702, 282] width 47 height 9
click at [702, 281] on div "10.5429 NTRN" at bounding box center [702, 282] width 47 height 9
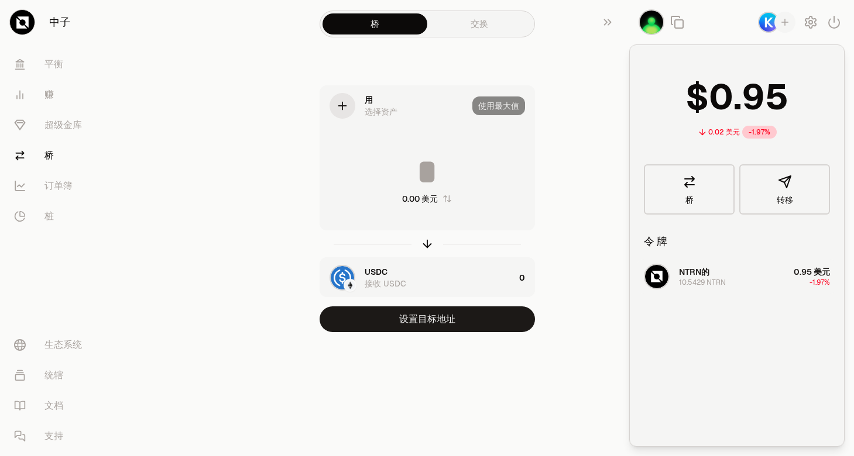
click at [665, 274] on img "button" at bounding box center [656, 276] width 23 height 23
drag, startPoint x: 538, startPoint y: 394, endPoint x: 263, endPoint y: 53, distance: 437.8
click at [537, 394] on div "中子 平衡 赚 超级金库 桥 订单簿 桩 生态系统 统辖 文档 支持 桥 交换 用 选择资产 使用最大值 0.00 美元 USDC 接收 USDC 0 设置目…" at bounding box center [492, 228] width 723 height 456
